Goal: Information Seeking & Learning: Learn about a topic

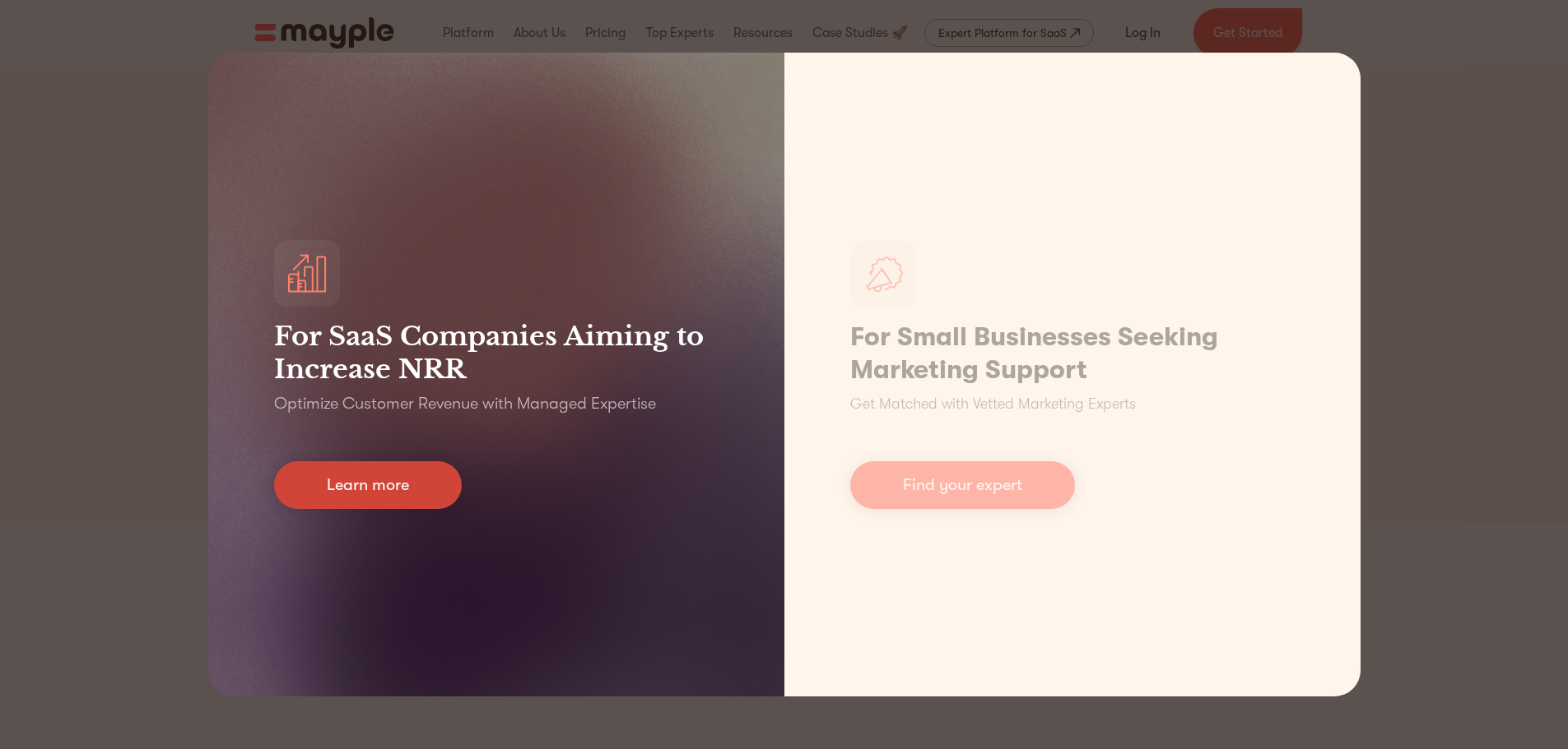
click at [343, 481] on link "Learn more" at bounding box center [368, 484] width 188 height 48
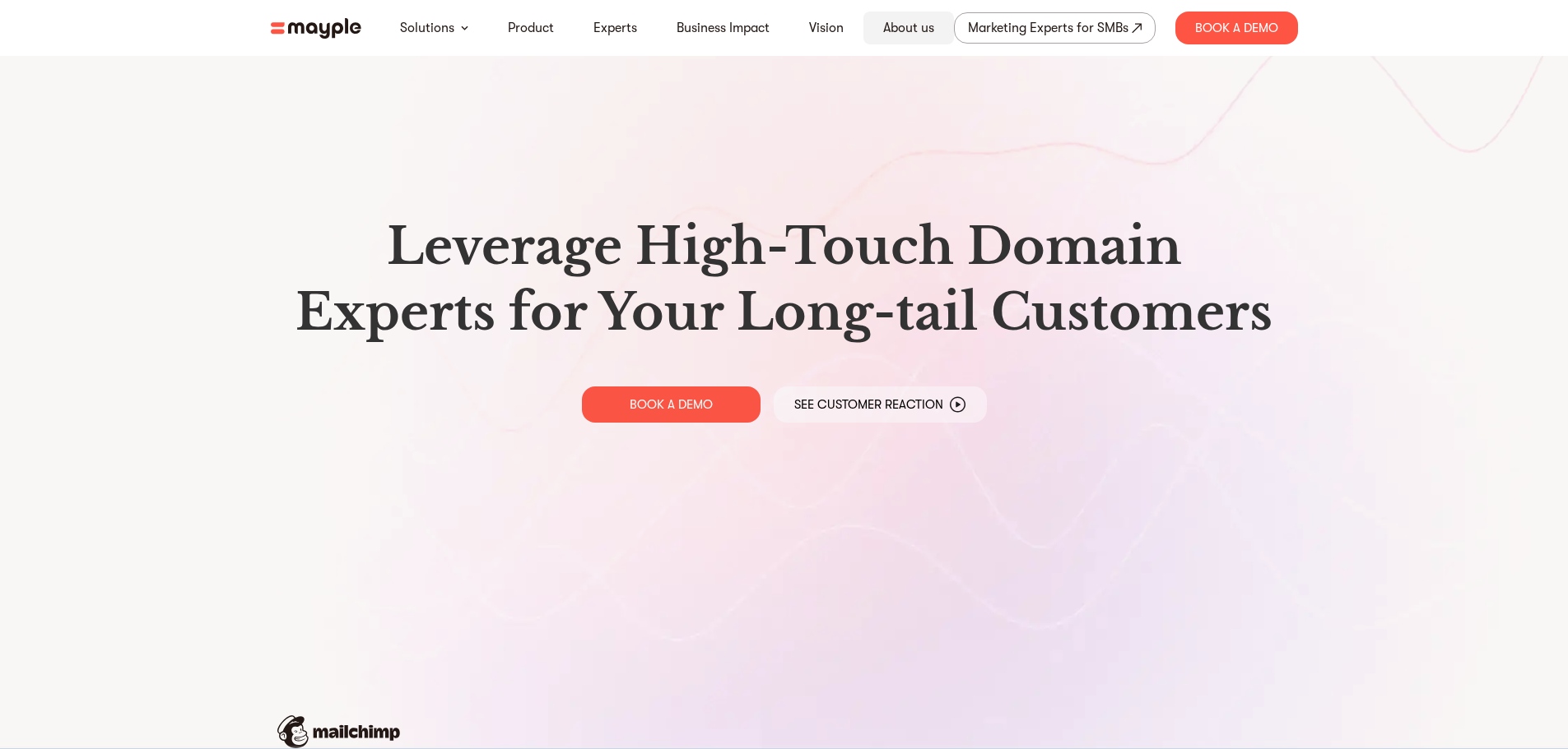
click at [903, 26] on link "About us" at bounding box center [908, 27] width 51 height 20
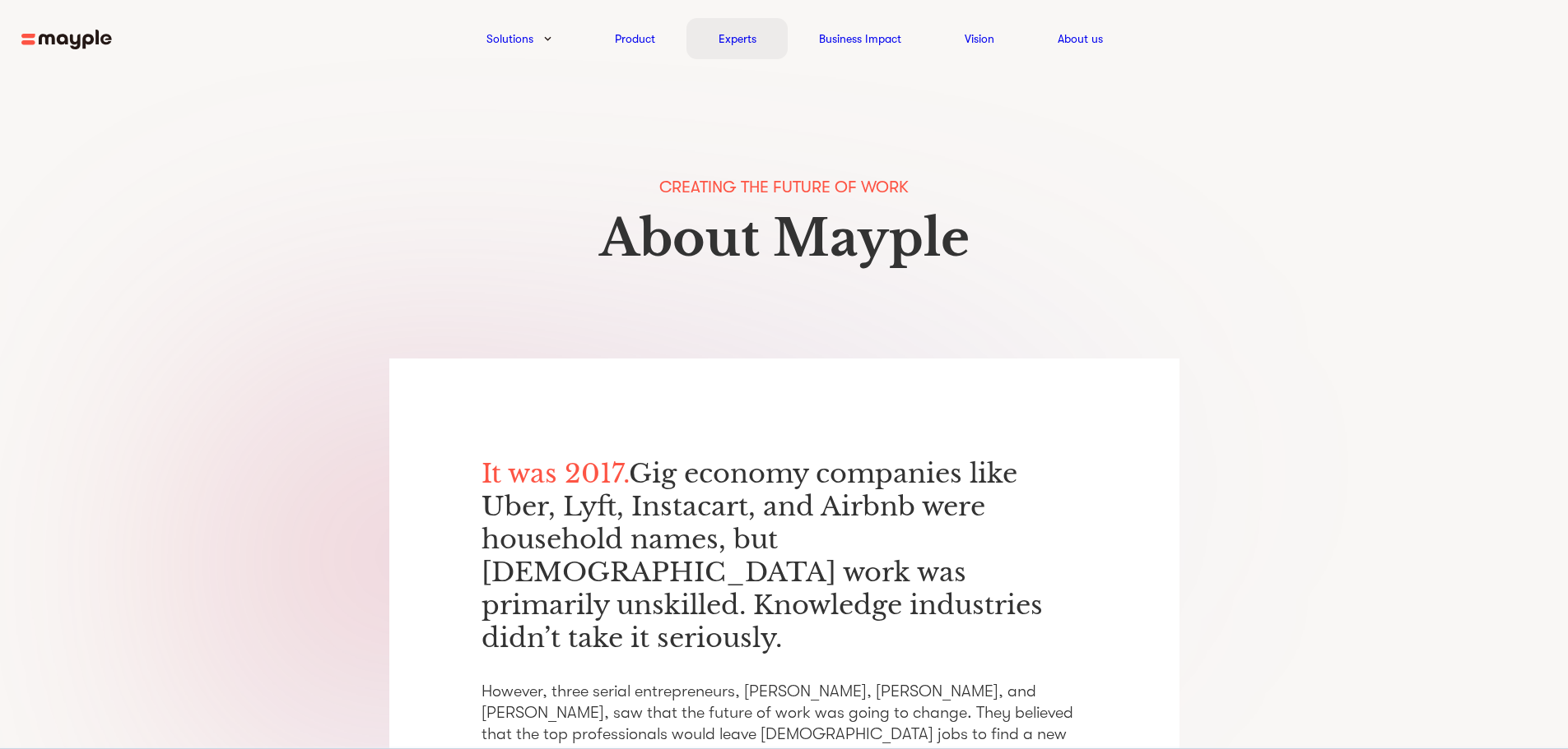
click at [750, 37] on link "Experts" at bounding box center [737, 38] width 37 height 20
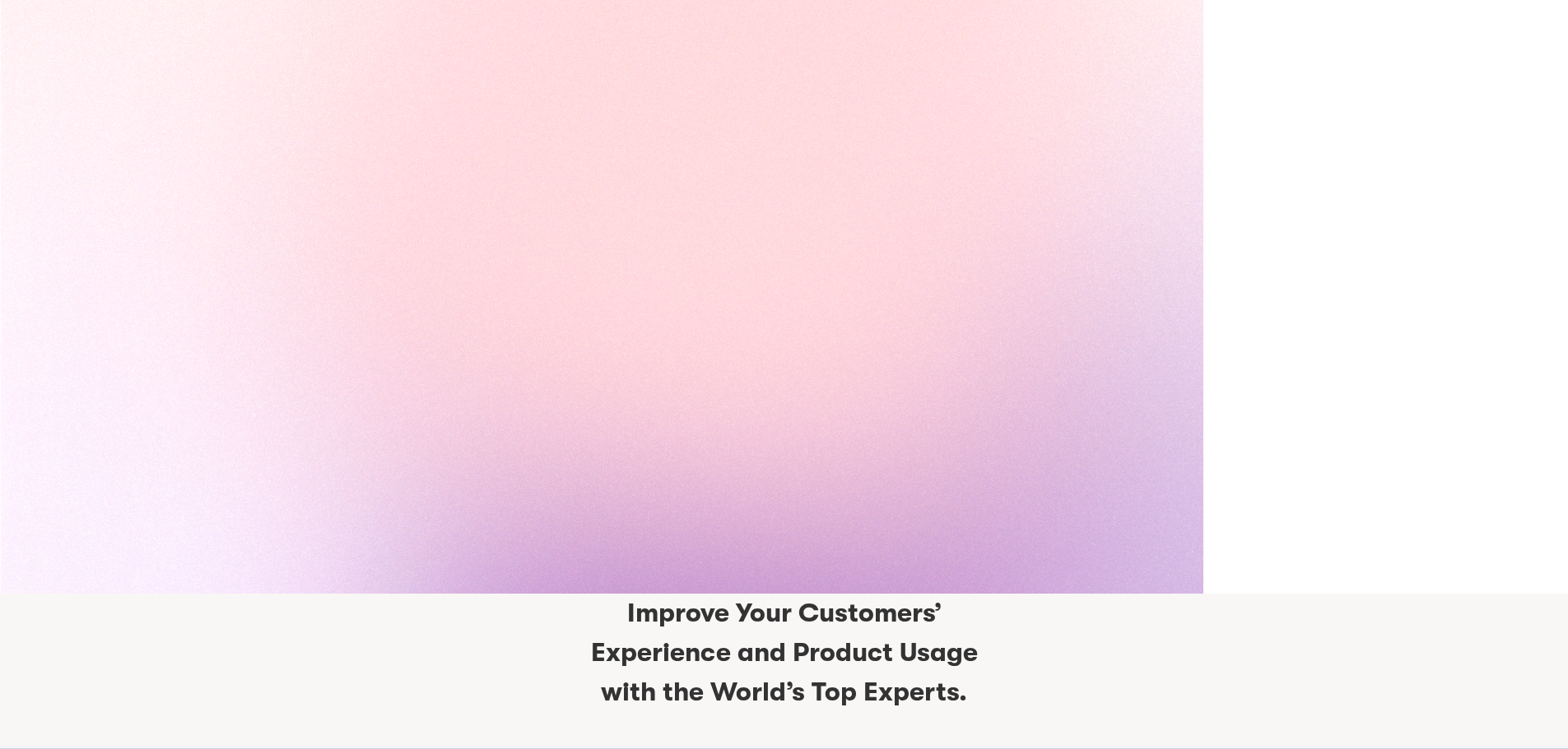
scroll to position [3888, 0]
